Goal: Find specific page/section: Find specific page/section

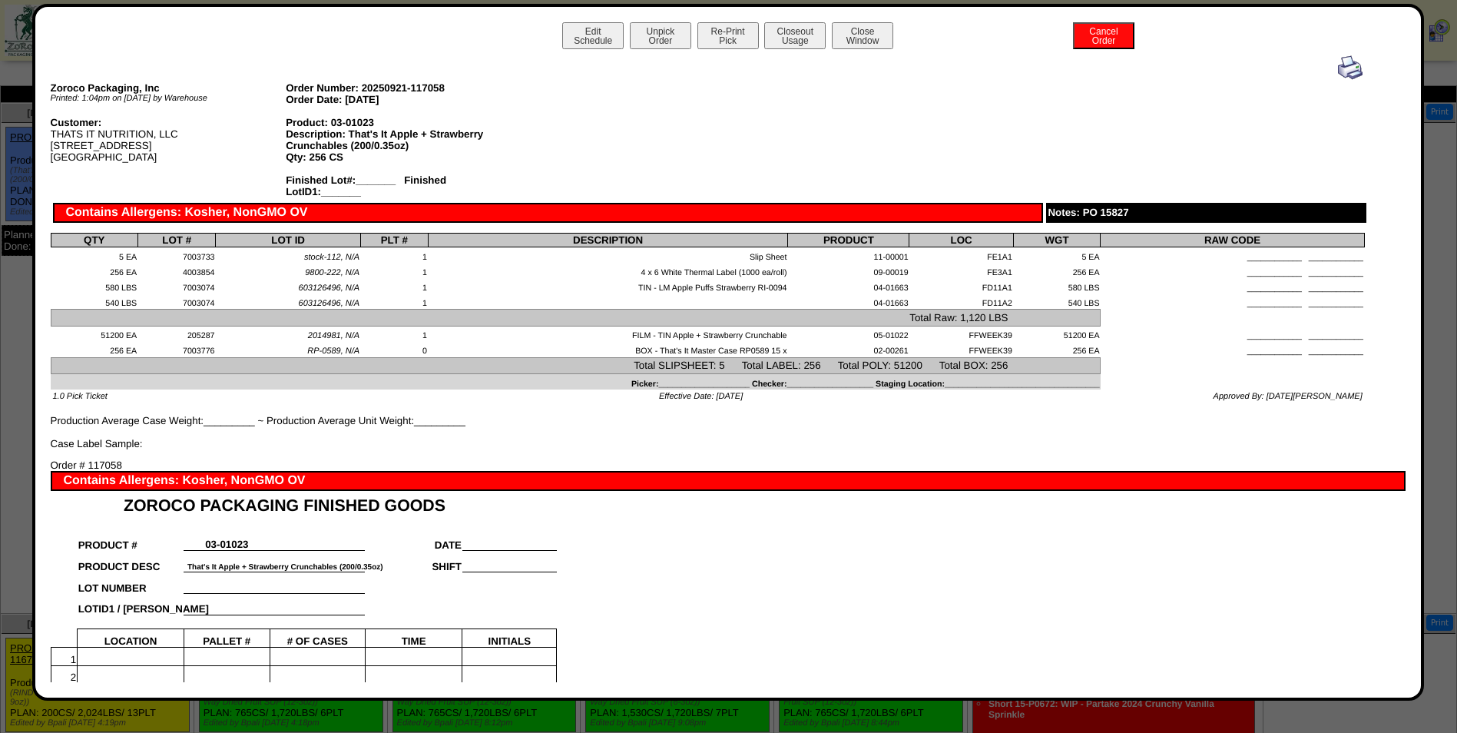
scroll to position [461, 0]
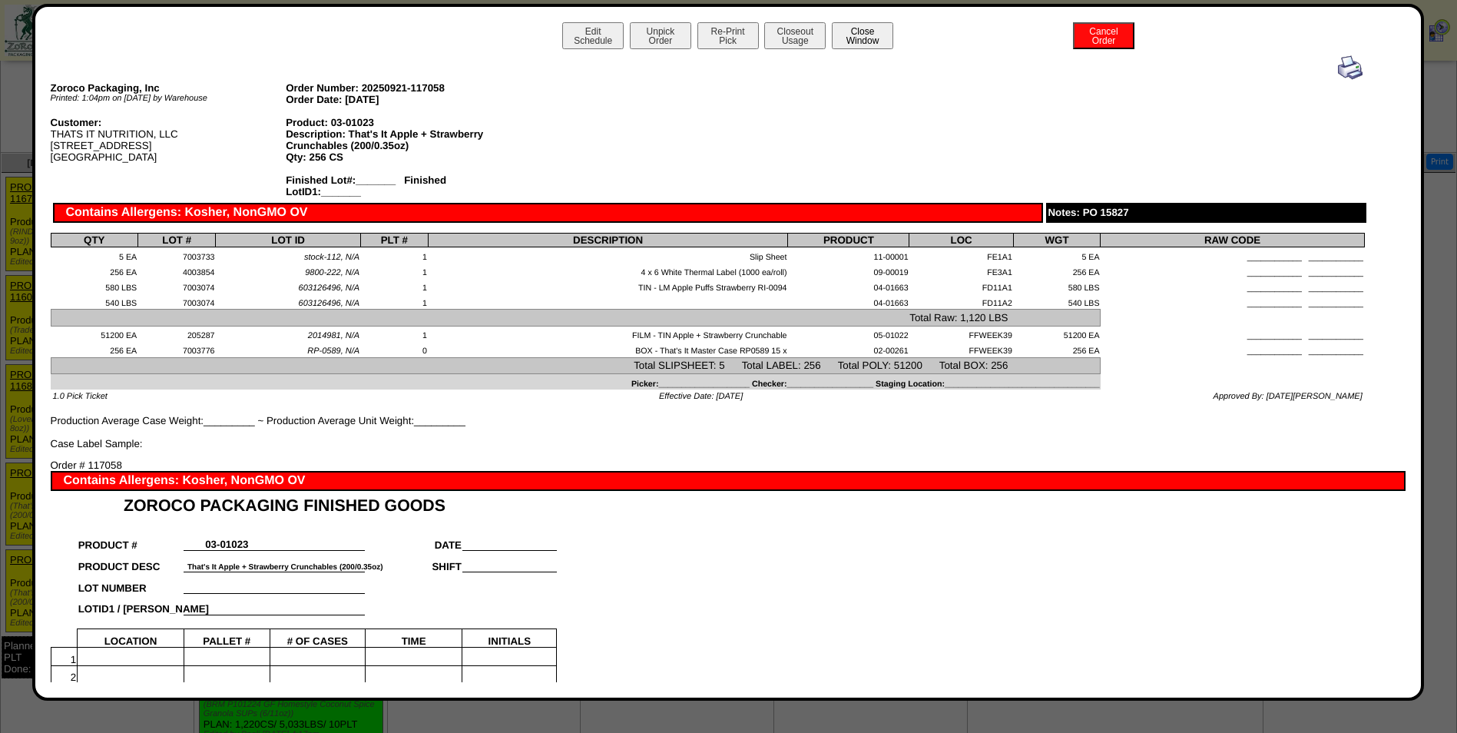
click at [852, 38] on button "Close Window" at bounding box center [862, 35] width 61 height 27
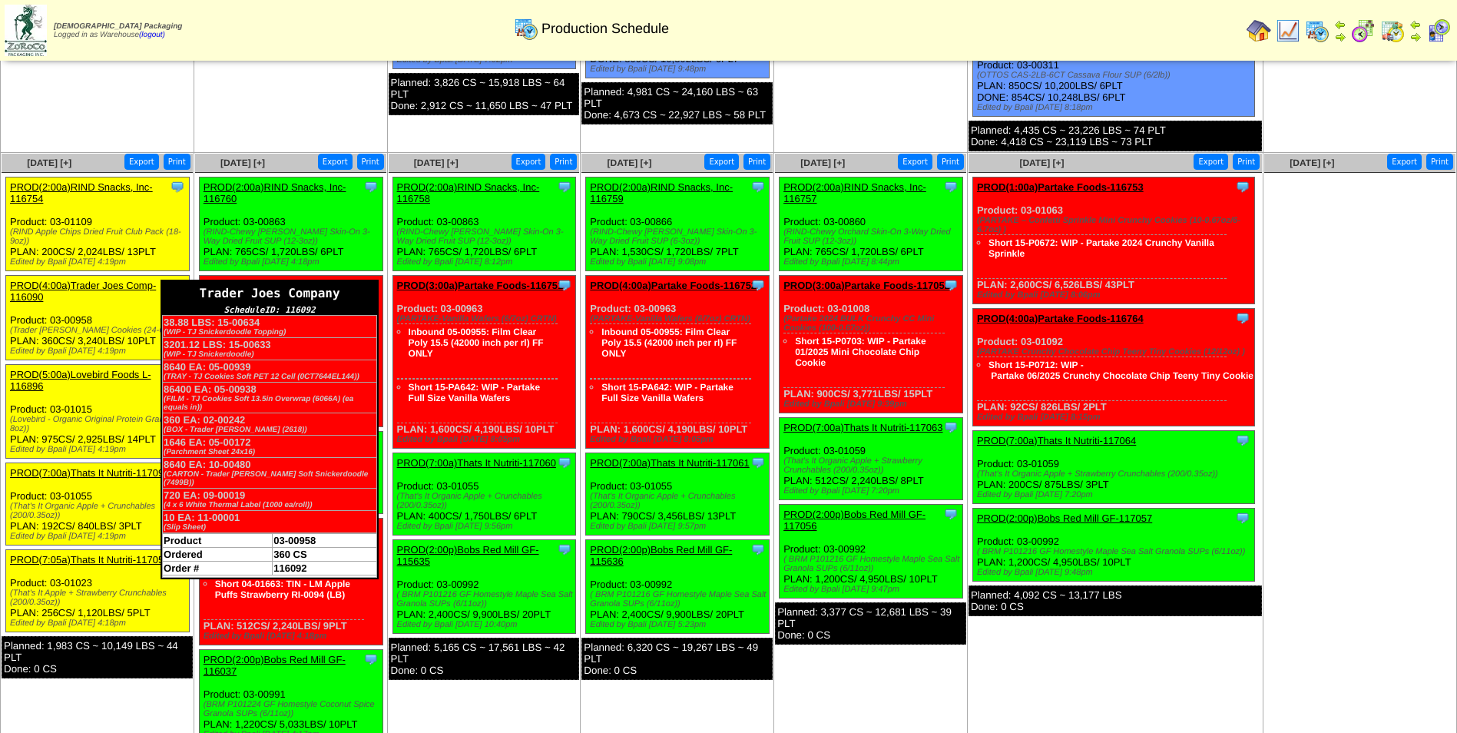
scroll to position [537, 0]
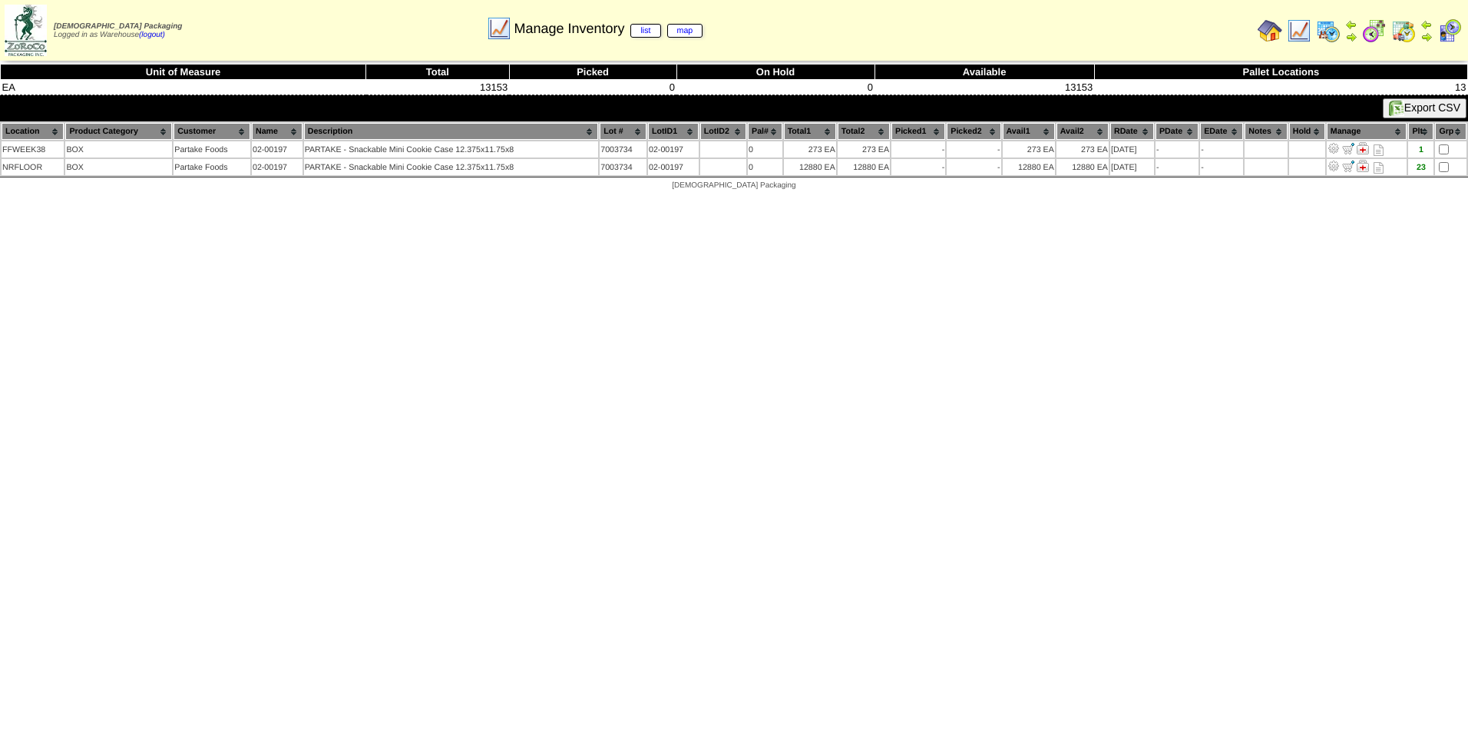
click at [1398, 31] on img at bounding box center [1403, 30] width 25 height 25
click at [1298, 37] on img at bounding box center [1299, 30] width 25 height 25
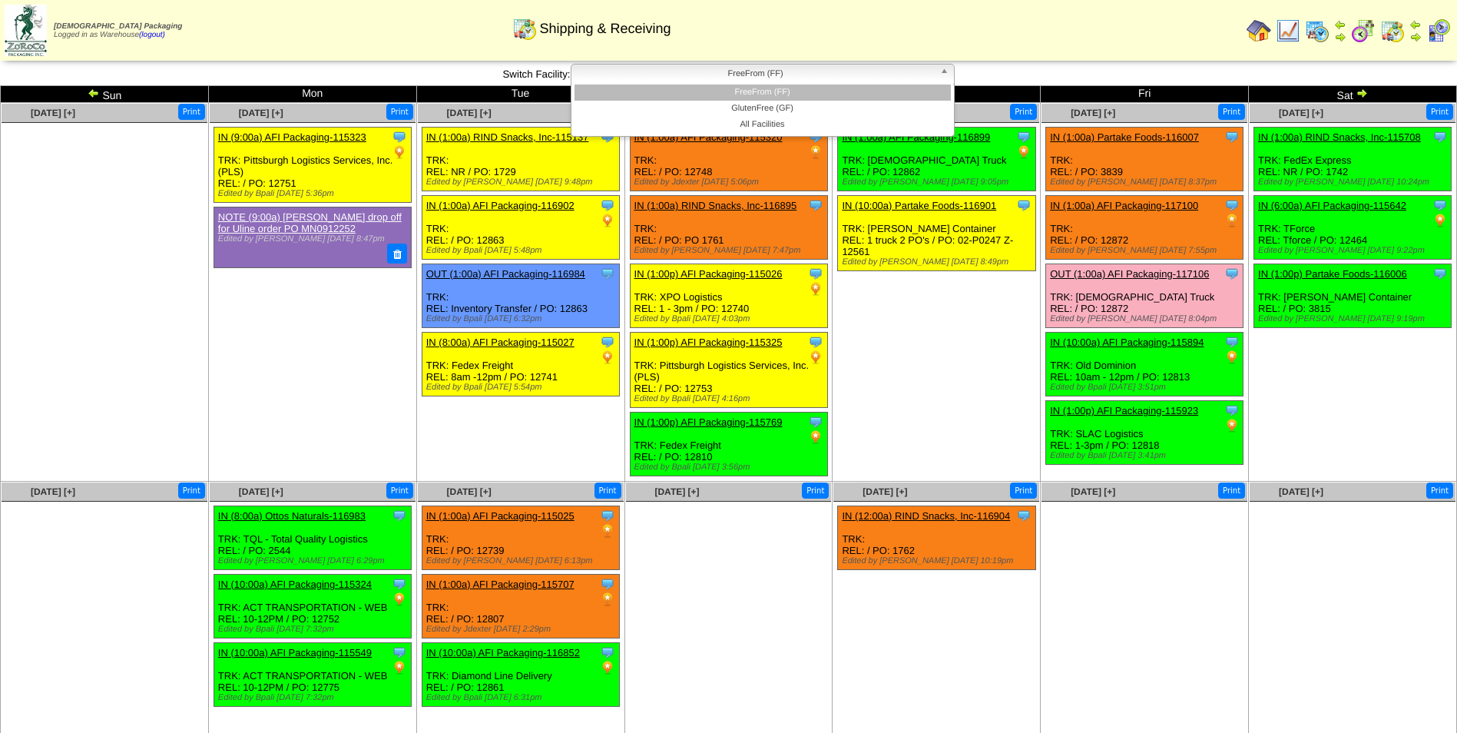
click at [799, 80] on span "FreeFrom (FF)" at bounding box center [755, 73] width 356 height 18
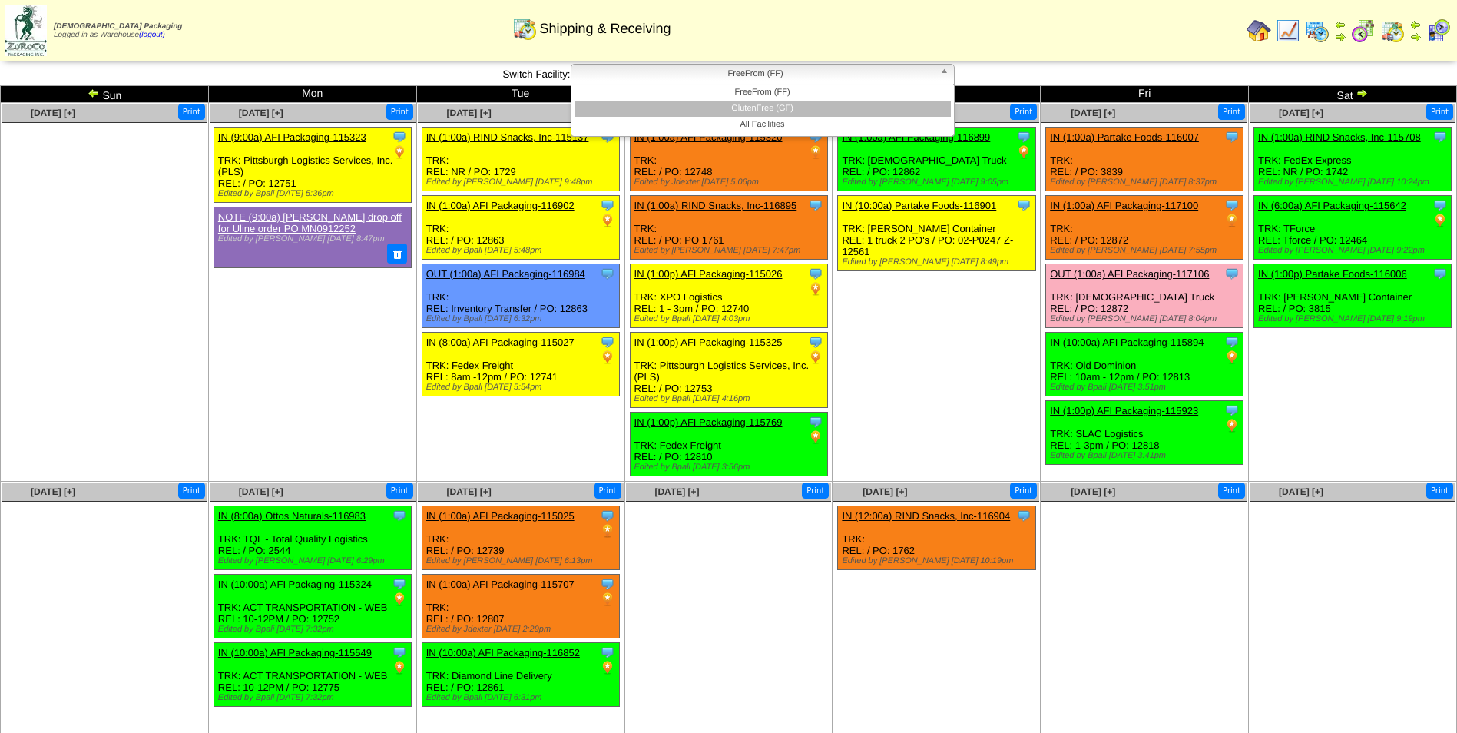
click at [798, 112] on li "GlutenFree (GF)" at bounding box center [762, 109] width 376 height 16
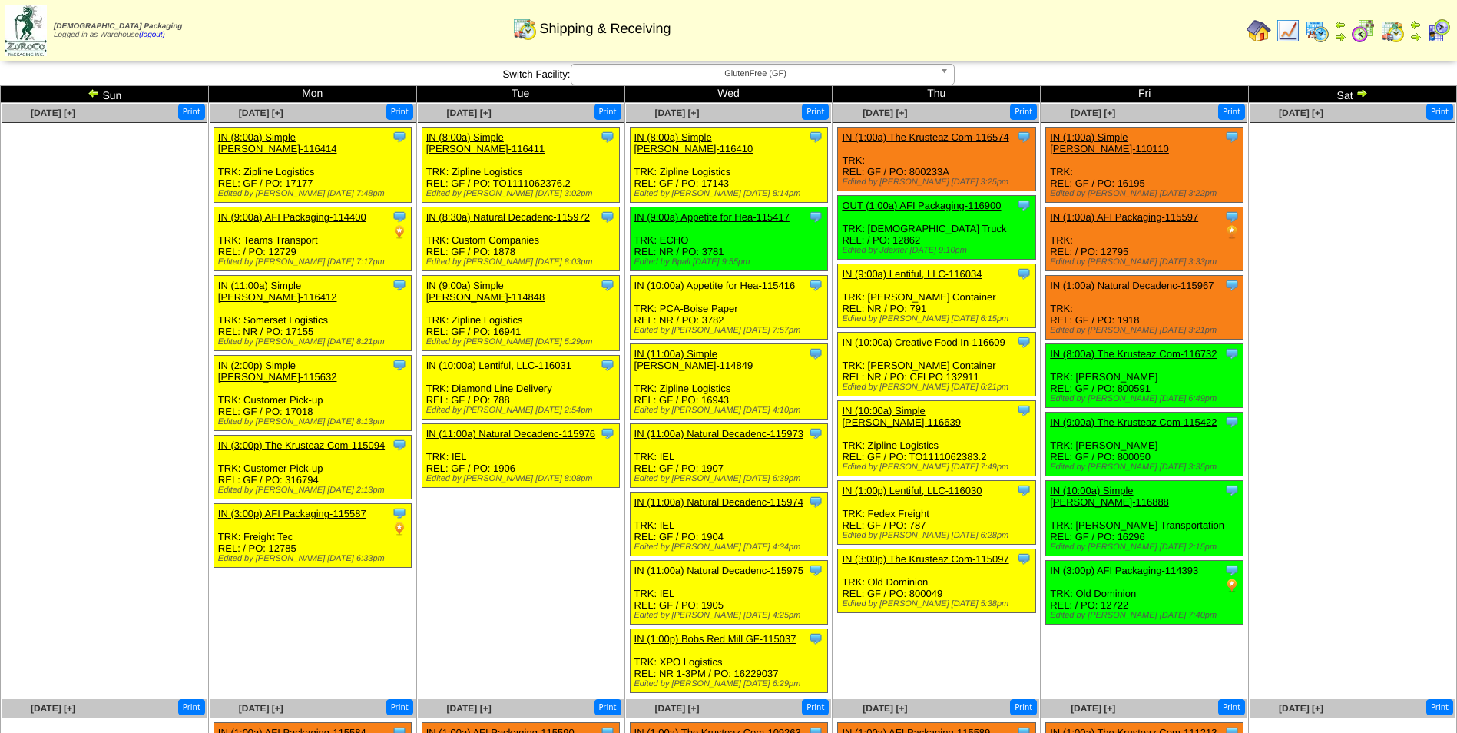
click at [1361, 91] on img at bounding box center [1361, 93] width 12 height 12
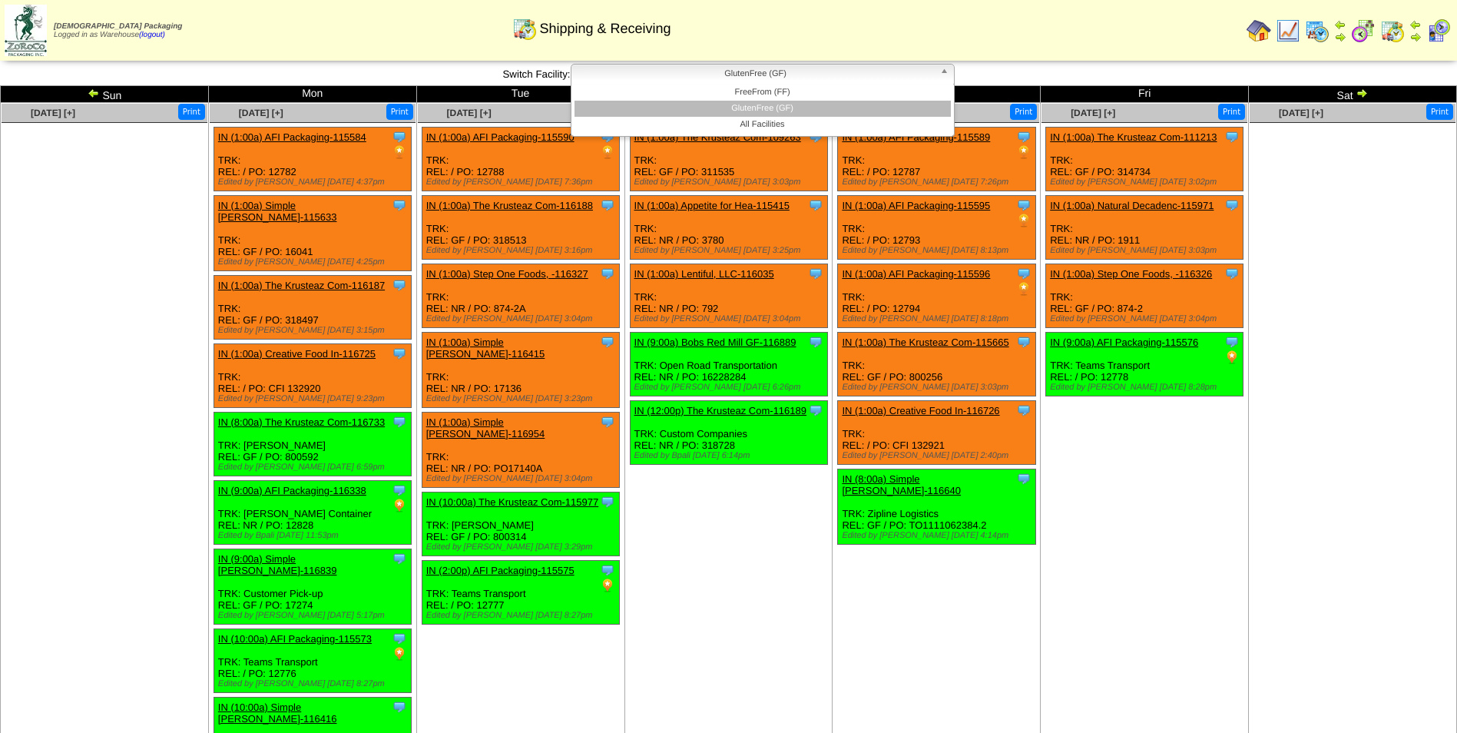
click at [786, 75] on span "GlutenFree (GF)" at bounding box center [755, 73] width 356 height 18
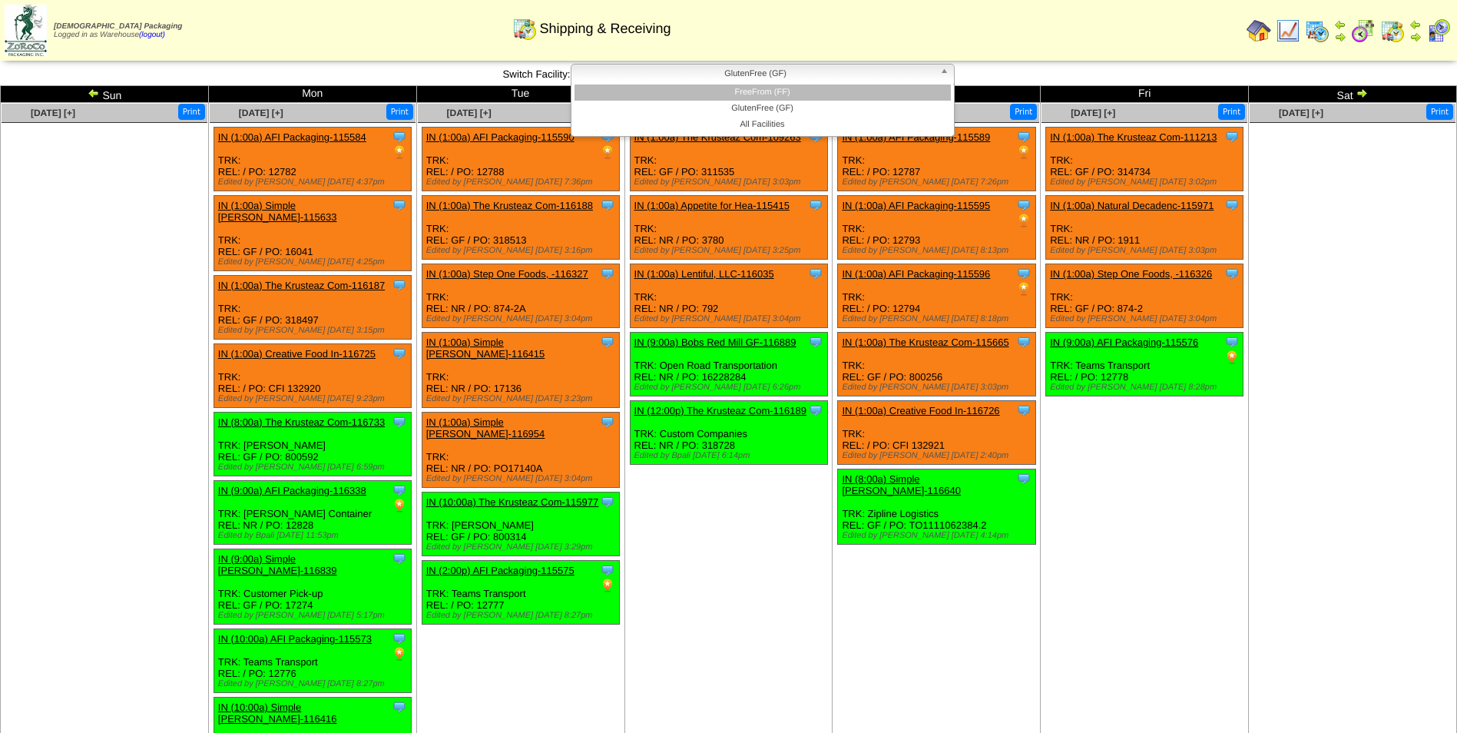
click at [786, 91] on li "FreeFrom (FF)" at bounding box center [762, 92] width 376 height 16
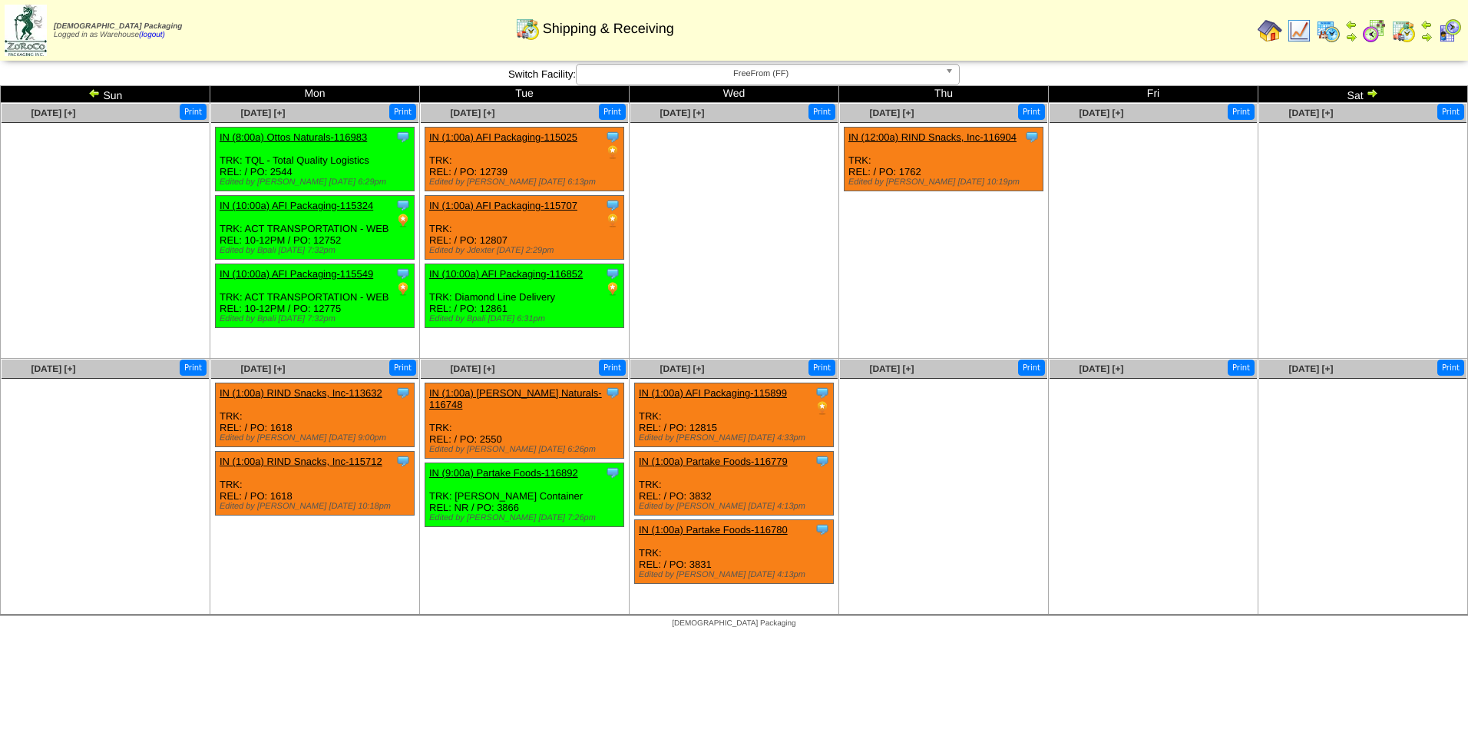
click at [709, 78] on span "FreeFrom (FF)" at bounding box center [761, 73] width 356 height 18
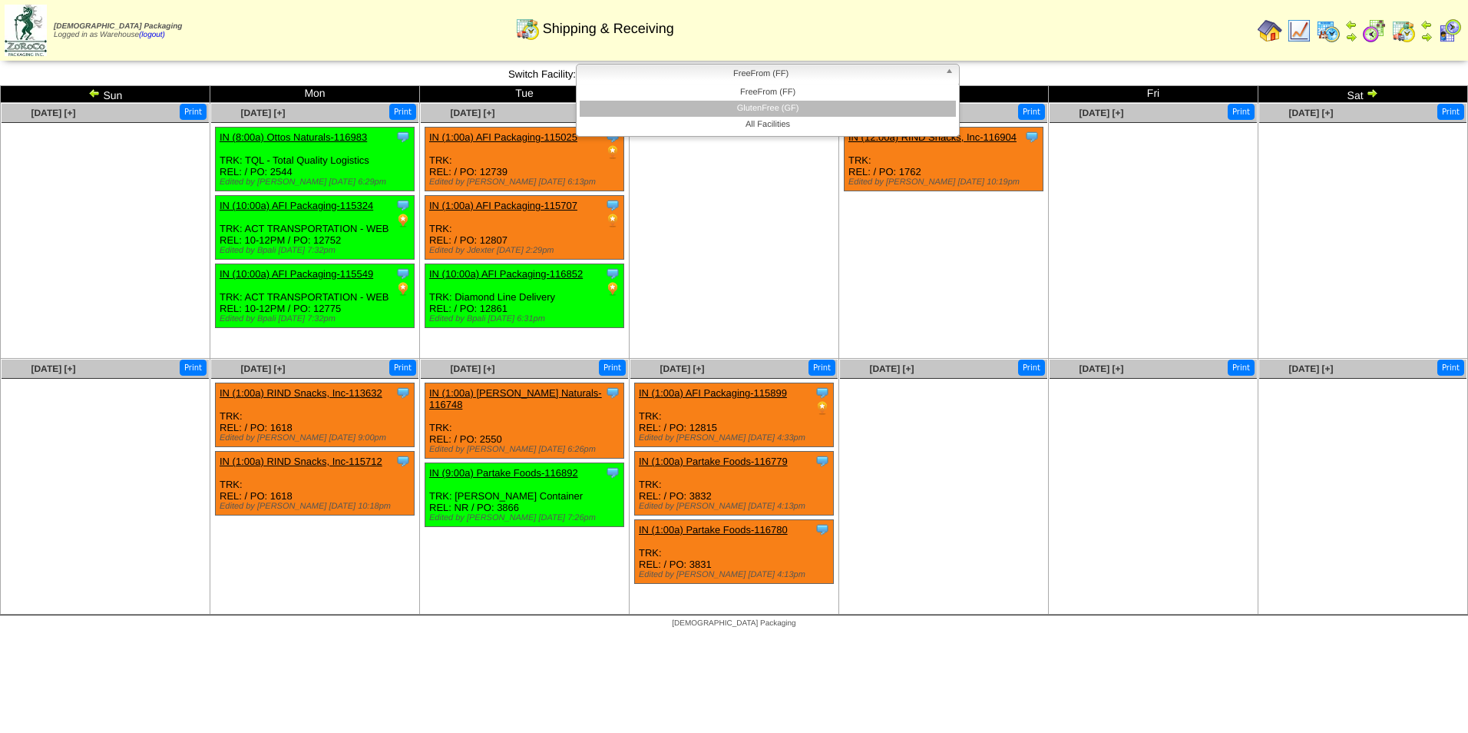
click at [703, 106] on li "GlutenFree (GF)" at bounding box center [768, 109] width 376 height 16
